Goal: Task Accomplishment & Management: Manage account settings

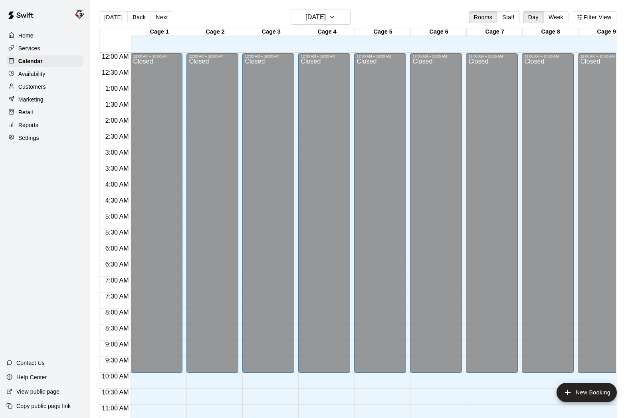
scroll to position [348, 0]
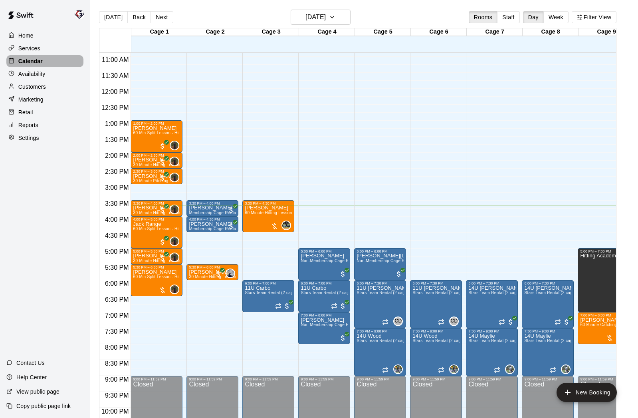
click at [38, 61] on p "Calendar" at bounding box center [30, 61] width 24 height 8
click at [33, 87] on p "Customers" at bounding box center [32, 87] width 28 height 8
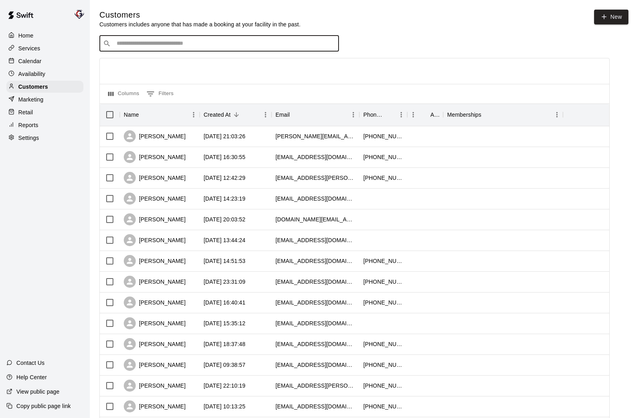
click at [183, 47] on input "Search customers by name or email" at bounding box center [224, 44] width 221 height 8
type input "******"
click at [189, 66] on div "[PERSON_NAME] Day 12 Month Platinum Hitting Membership [EMAIL_ADDRESS][DOMAIN_N…" at bounding box center [192, 64] width 140 height 17
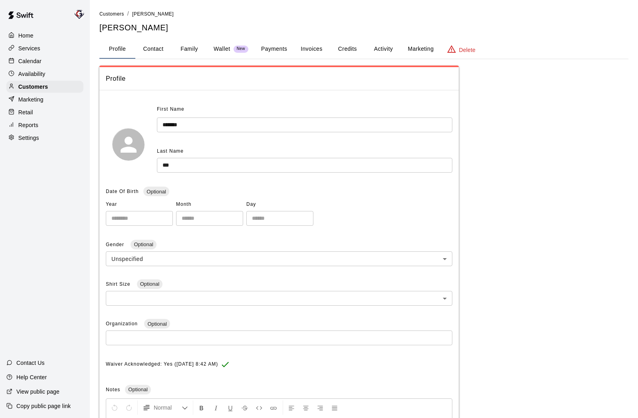
click at [380, 49] on button "Activity" at bounding box center [383, 49] width 36 height 19
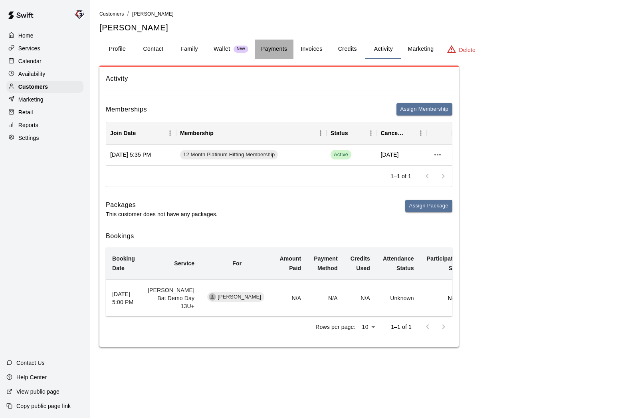
click at [275, 49] on button "Payments" at bounding box center [274, 49] width 39 height 19
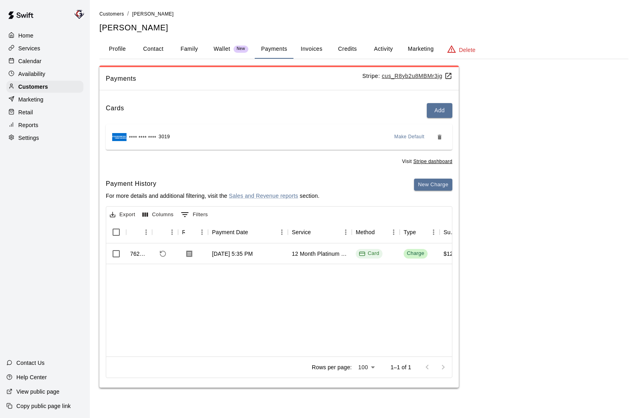
click at [34, 60] on p "Calendar" at bounding box center [29, 61] width 23 height 8
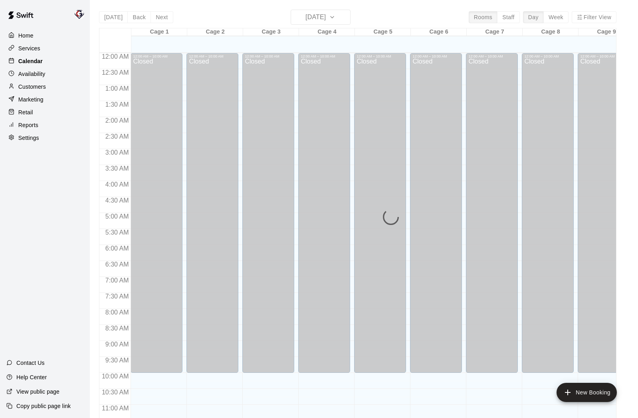
scroll to position [369, 0]
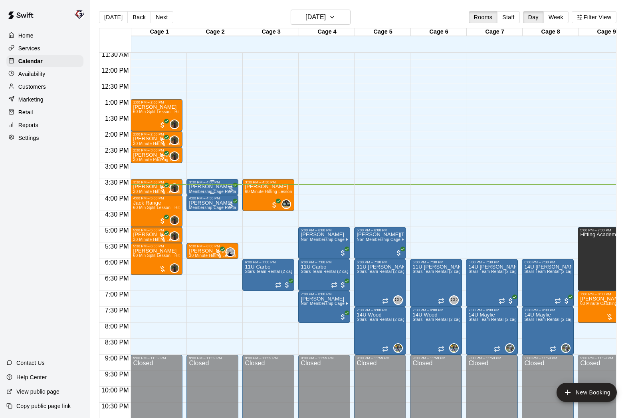
click at [218, 189] on div "[PERSON_NAME] Membership Cage Rental" at bounding box center [212, 393] width 47 height 418
click at [198, 212] on img "edit" at bounding box center [197, 211] width 9 height 9
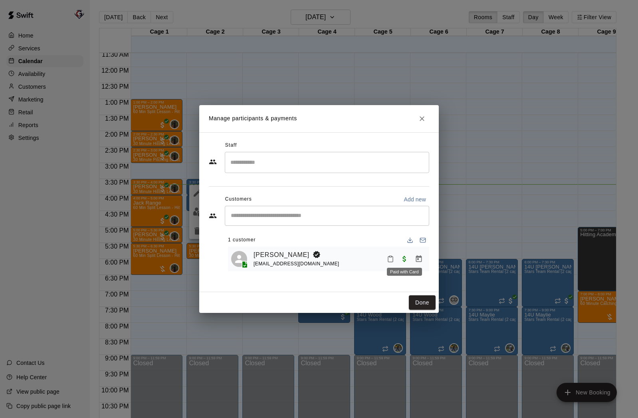
click at [404, 259] on span "Paid with Card" at bounding box center [404, 258] width 14 height 7
click at [404, 260] on span "Paid with Card" at bounding box center [404, 258] width 14 height 7
click at [424, 120] on icon "Close" at bounding box center [422, 118] width 5 height 5
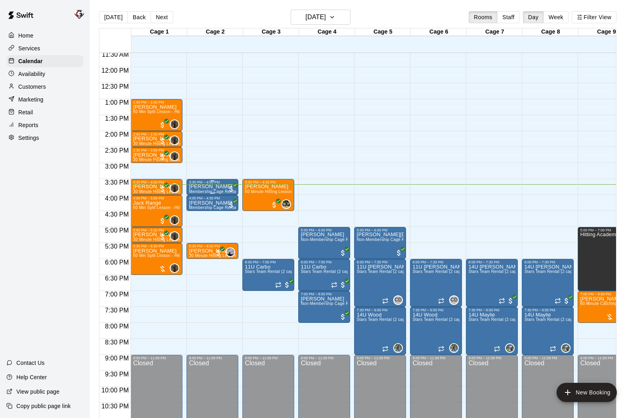
click at [214, 189] on div "[PERSON_NAME] Membership Cage Rental" at bounding box center [212, 393] width 47 height 418
click at [193, 191] on icon "edit" at bounding box center [197, 193] width 10 height 10
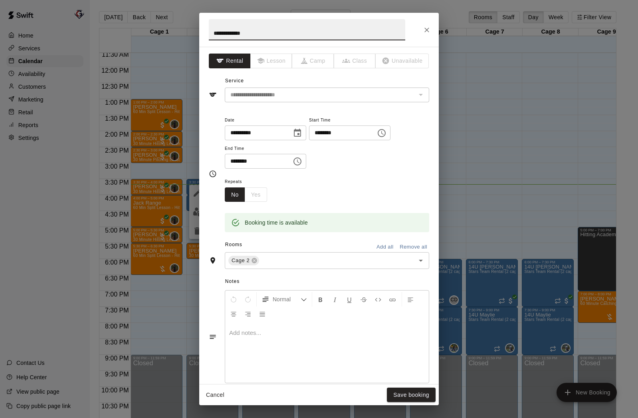
scroll to position [2, 0]
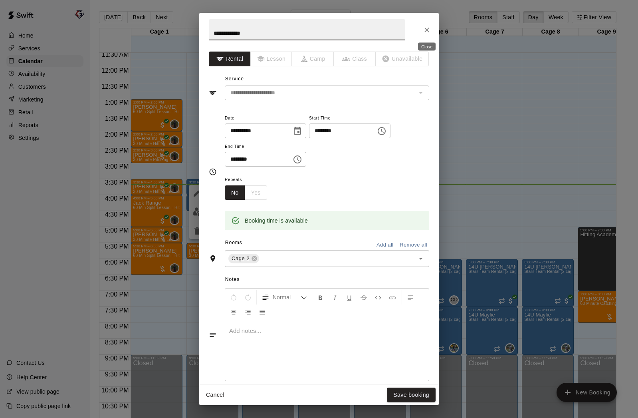
click at [426, 30] on icon "Close" at bounding box center [426, 30] width 5 height 5
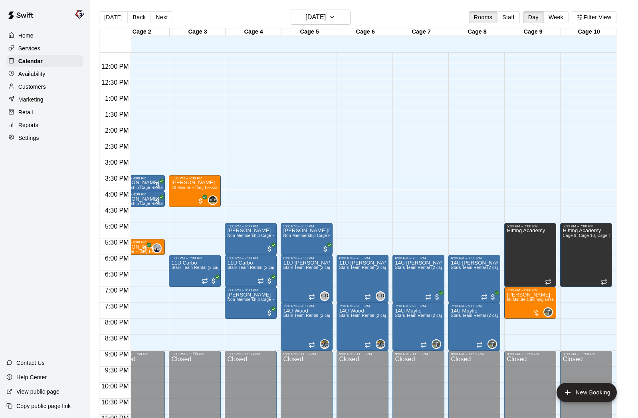
scroll to position [376, 73]
